Goal: Go to known website: Go to known website

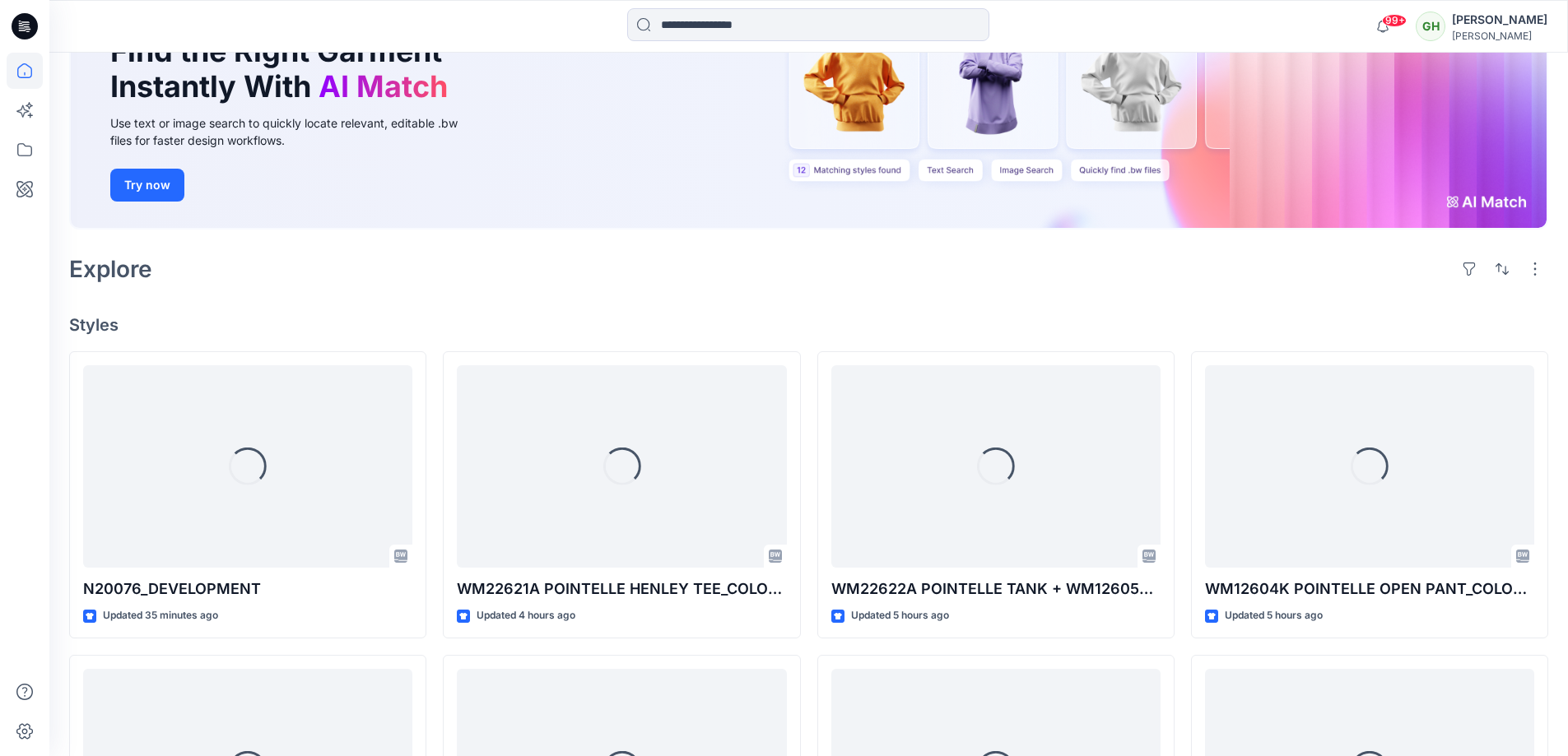
scroll to position [247, 0]
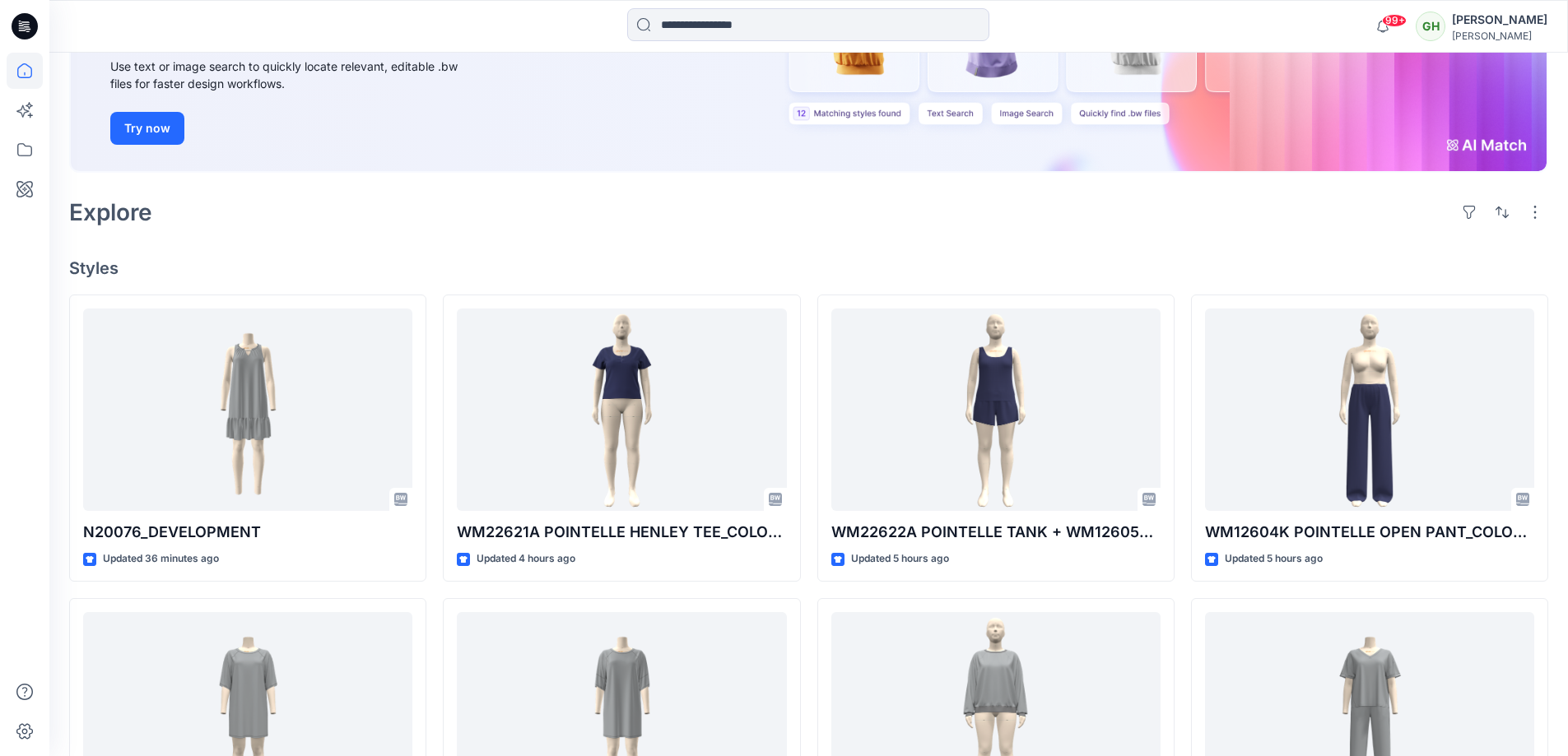
scroll to position [247, 0]
